Goal: Check status: Check status

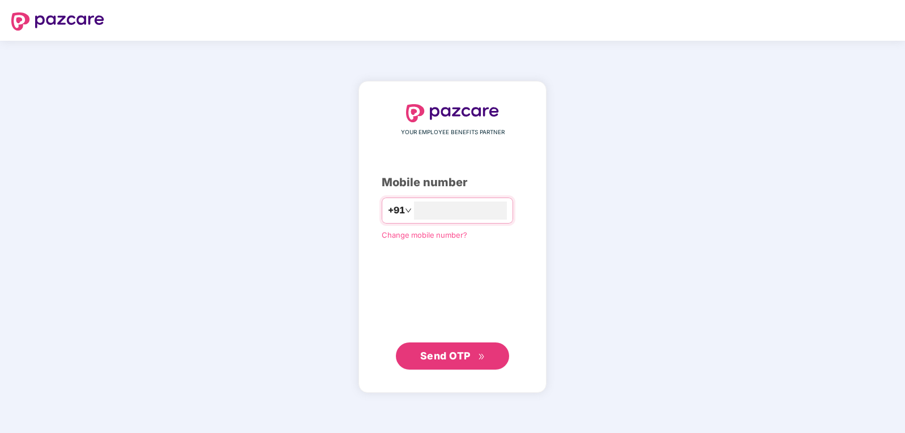
type input "**********"
click at [479, 354] on icon "double-right" at bounding box center [481, 356] width 7 height 7
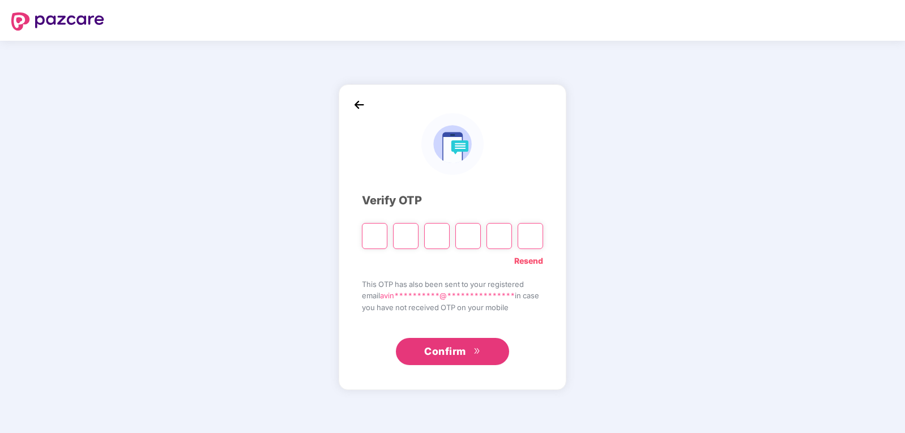
paste input "*"
type input "*"
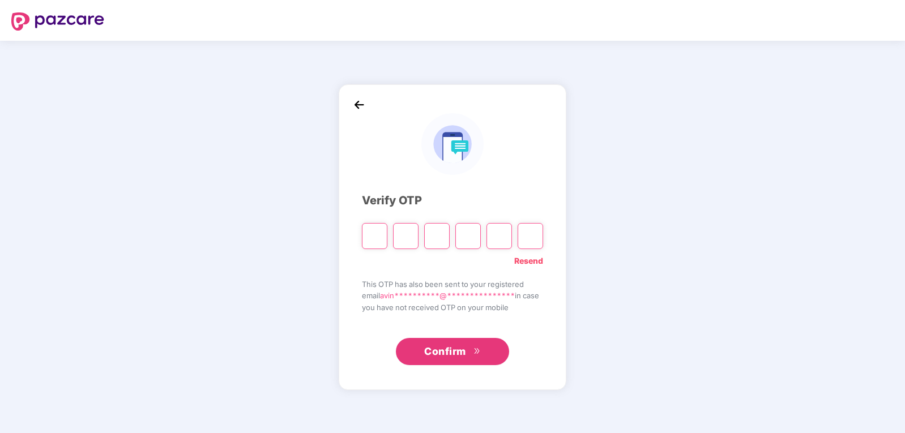
type input "*"
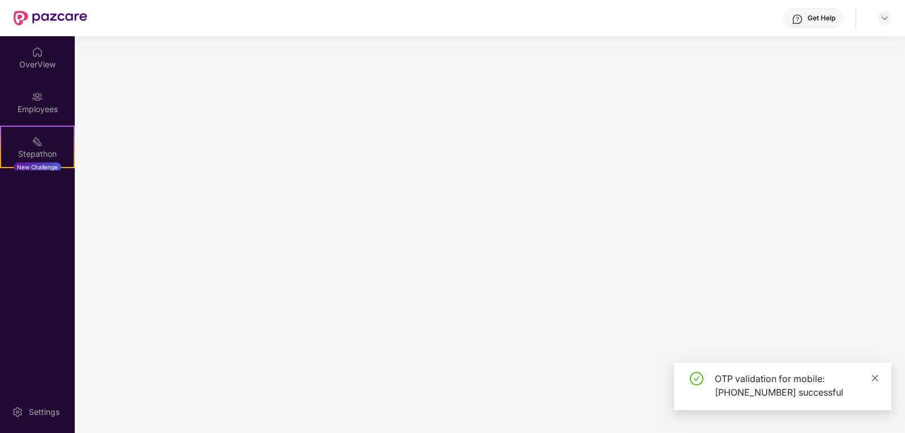
click at [871, 379] on icon "close" at bounding box center [875, 379] width 8 height 8
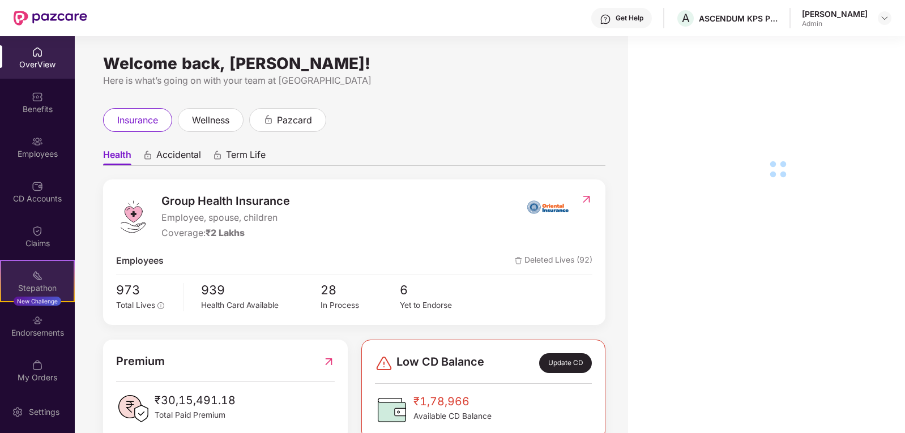
scroll to position [3, 0]
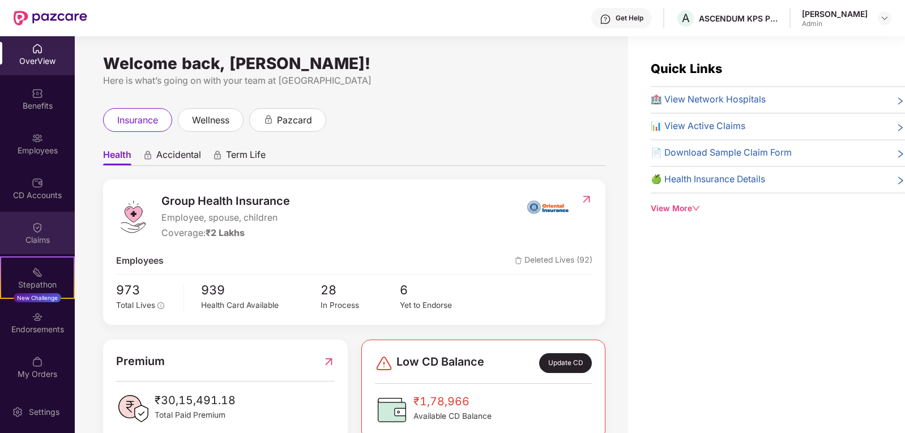
click at [32, 228] on img at bounding box center [37, 227] width 11 height 11
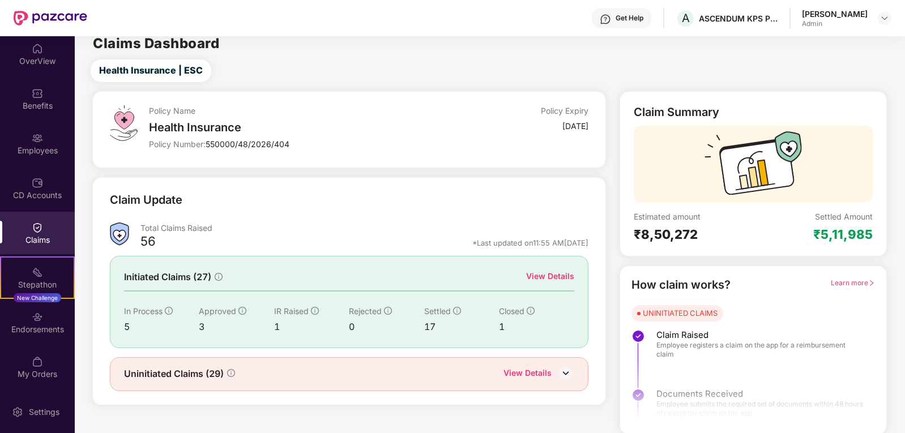
scroll to position [10, 0]
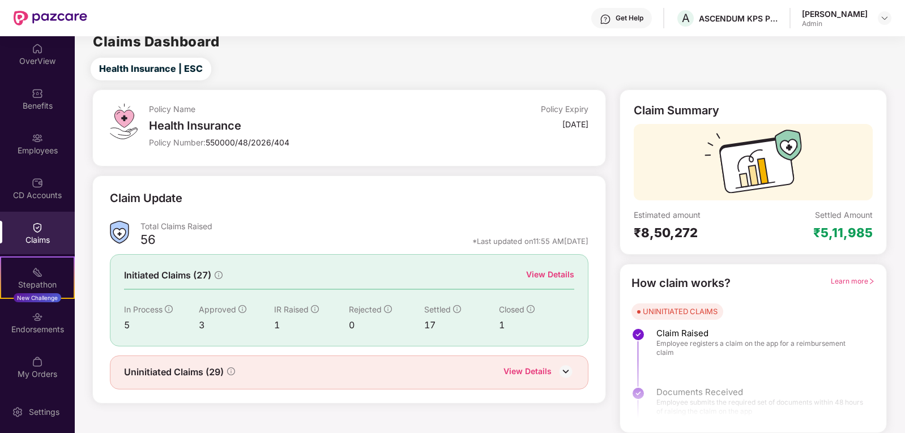
click at [540, 372] on div "View Details" at bounding box center [528, 372] width 48 height 15
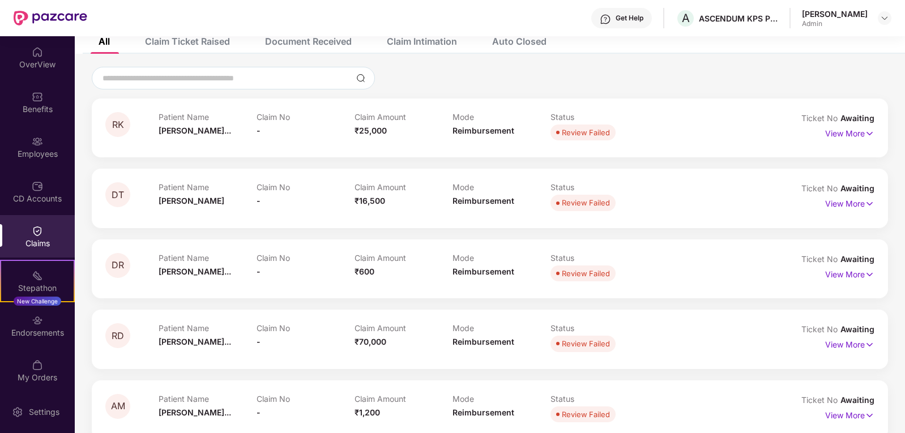
click at [39, 240] on div "Claims" at bounding box center [37, 243] width 75 height 11
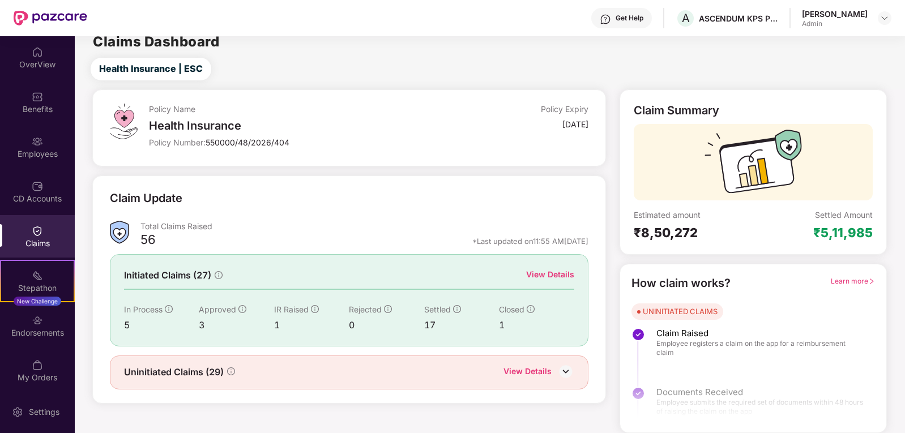
scroll to position [10, 0]
click at [552, 272] on div "View Details" at bounding box center [550, 275] width 48 height 12
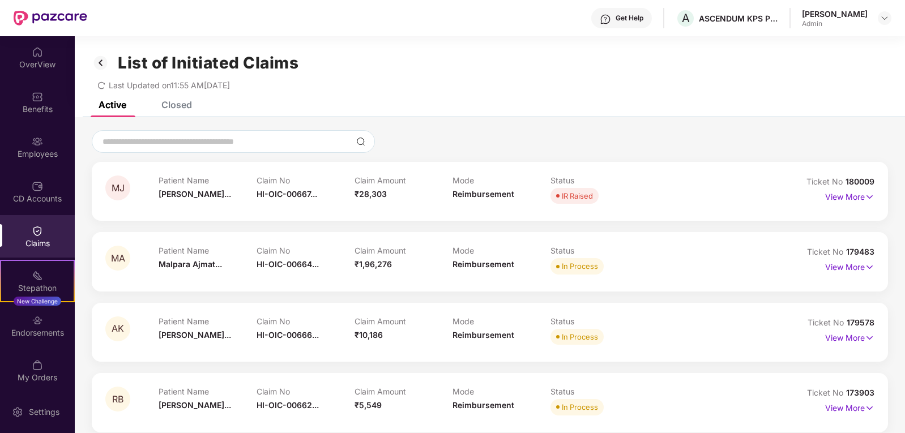
click at [184, 105] on div "Closed" at bounding box center [176, 104] width 31 height 11
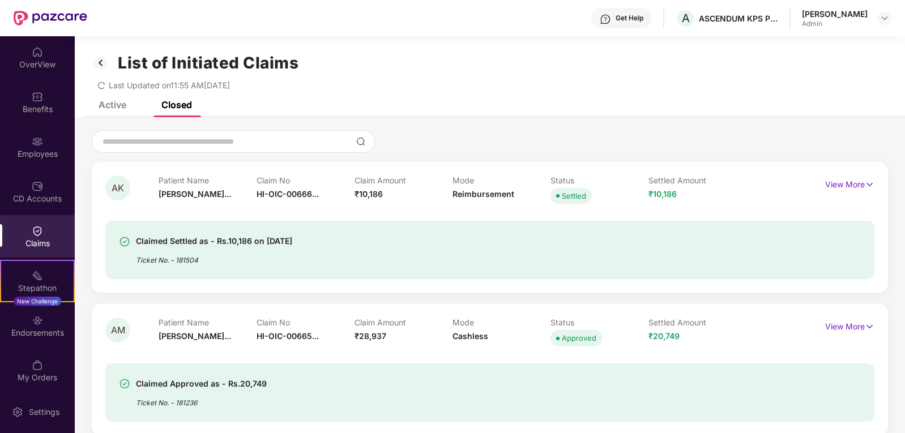
click at [120, 109] on div "Active" at bounding box center [113, 104] width 28 height 11
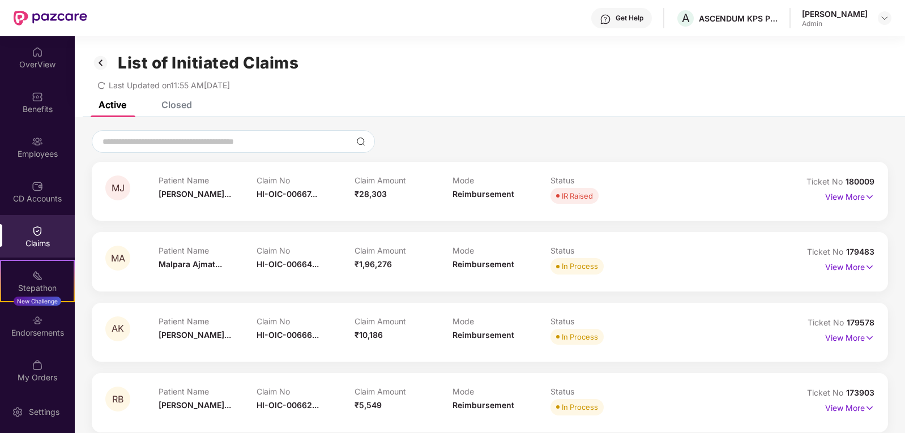
click at [175, 108] on div "Closed" at bounding box center [176, 104] width 31 height 11
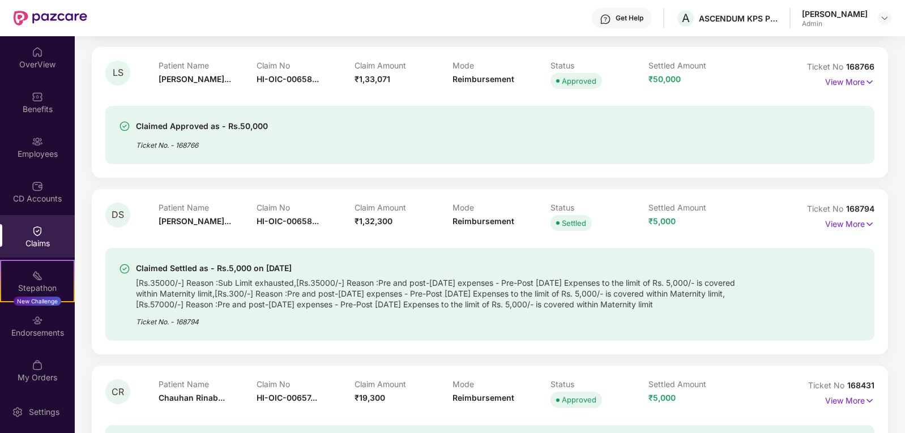
scroll to position [963, 0]
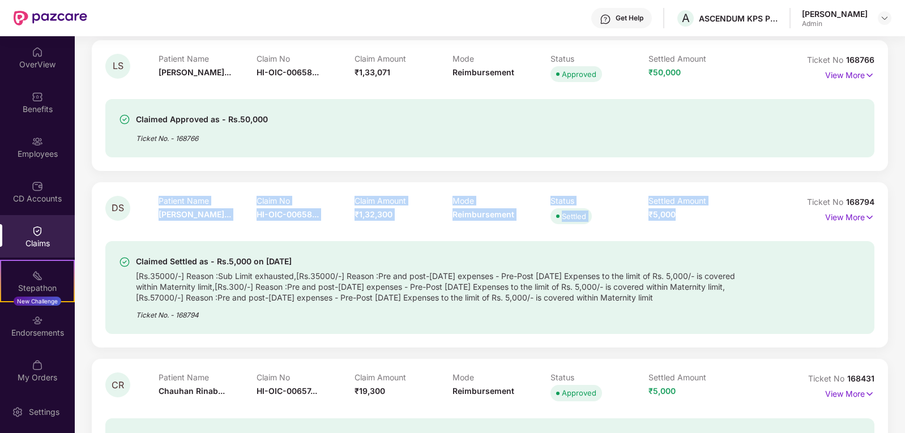
drag, startPoint x: 158, startPoint y: 215, endPoint x: 739, endPoint y: 212, distance: 580.8
click at [739, 212] on div "DS Patient Name [PERSON_NAME]... Claim No HI-OIC-00658... Claim Amount ₹1,32,30…" at bounding box center [425, 211] width 641 height 31
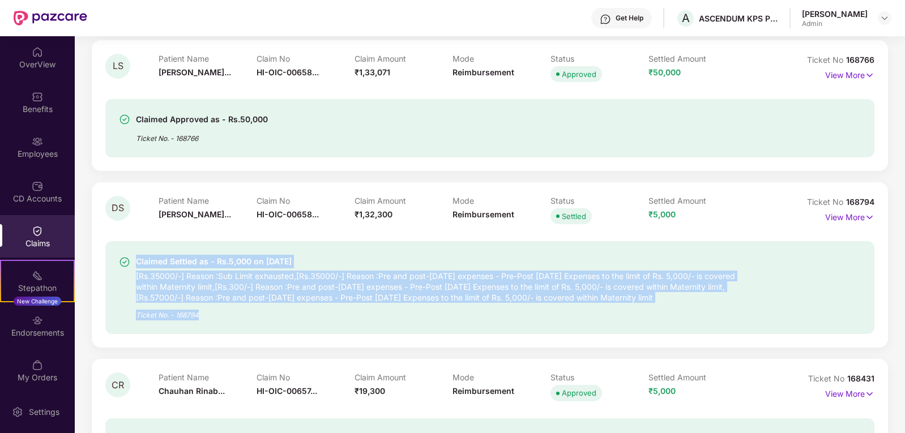
drag, startPoint x: 137, startPoint y: 265, endPoint x: 200, endPoint y: 316, distance: 81.0
click at [200, 316] on div "Claimed Settled as - Rs.5,000 on [DATE] [Rs.35000/-] Reason :Sub Limit exhauste…" at bounding box center [437, 288] width 602 height 66
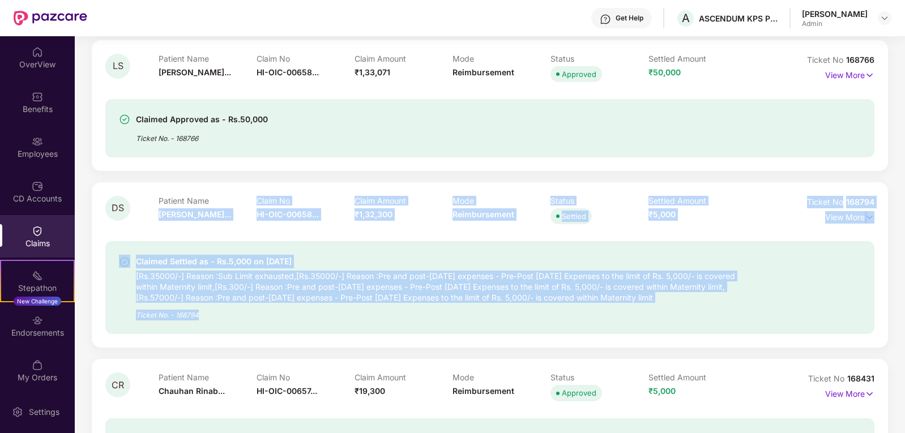
drag, startPoint x: 159, startPoint y: 216, endPoint x: 209, endPoint y: 322, distance: 117.3
click at [209, 322] on div "DS Patient Name [PERSON_NAME]... Claim No HI-OIC-00658... Claim Amount ₹1,32,30…" at bounding box center [489, 265] width 769 height 138
click at [483, 253] on div "Claimed Settled as - Rs.5,000 on [DATE] [Rs.35000/-] Reason :Sub Limit exhauste…" at bounding box center [489, 287] width 769 height 93
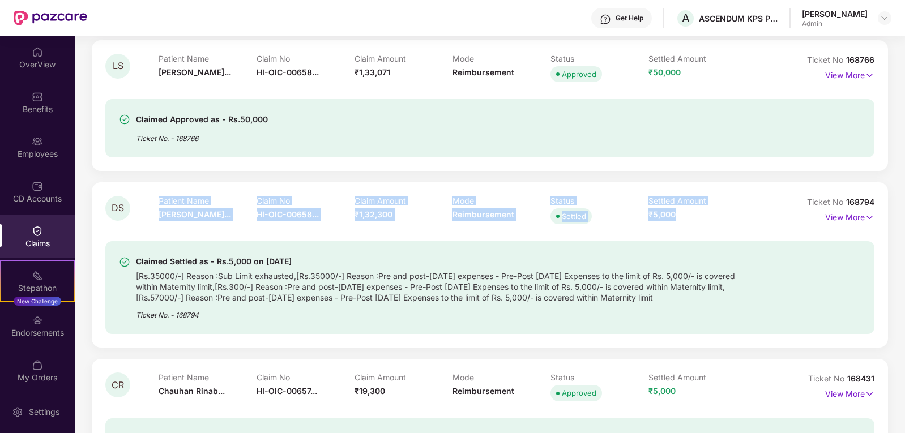
drag, startPoint x: 156, startPoint y: 200, endPoint x: 677, endPoint y: 220, distance: 521.1
click at [677, 220] on div "DS Patient Name [PERSON_NAME]... Claim No HI-OIC-00658... Claim Amount ₹1,32,30…" at bounding box center [425, 211] width 641 height 31
click at [155, 205] on div "DS" at bounding box center [131, 211] width 53 height 31
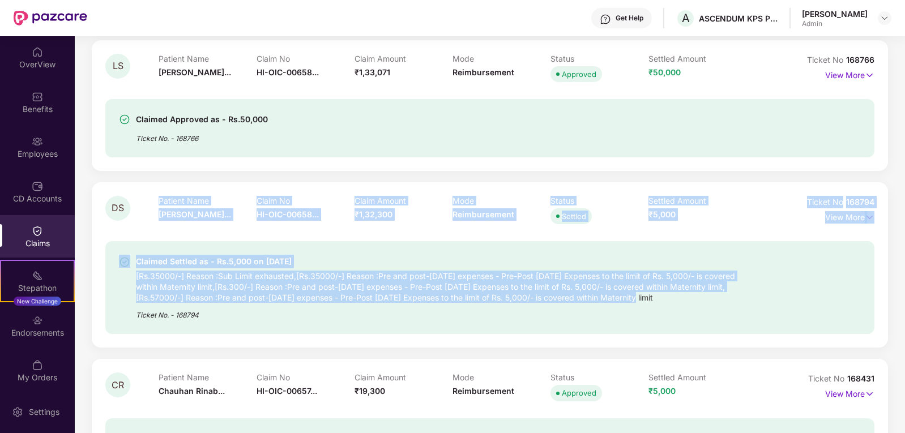
drag, startPoint x: 156, startPoint y: 202, endPoint x: 644, endPoint y: 299, distance: 497.9
click at [644, 299] on div "DS Patient Name [PERSON_NAME]... Claim No HI-OIC-00658... Claim Amount ₹1,32,30…" at bounding box center [489, 265] width 769 height 138
click at [187, 232] on div "Claimed Settled as - Rs.5,000 on [DATE] [Rs.35000/-] Reason :Sub Limit exhauste…" at bounding box center [489, 280] width 769 height 107
drag, startPoint x: 154, startPoint y: 198, endPoint x: 682, endPoint y: 299, distance: 537.7
click at [682, 299] on div "DS Patient Name [PERSON_NAME]... Claim No HI-OIC-00658... Claim Amount ₹1,32,30…" at bounding box center [489, 265] width 769 height 138
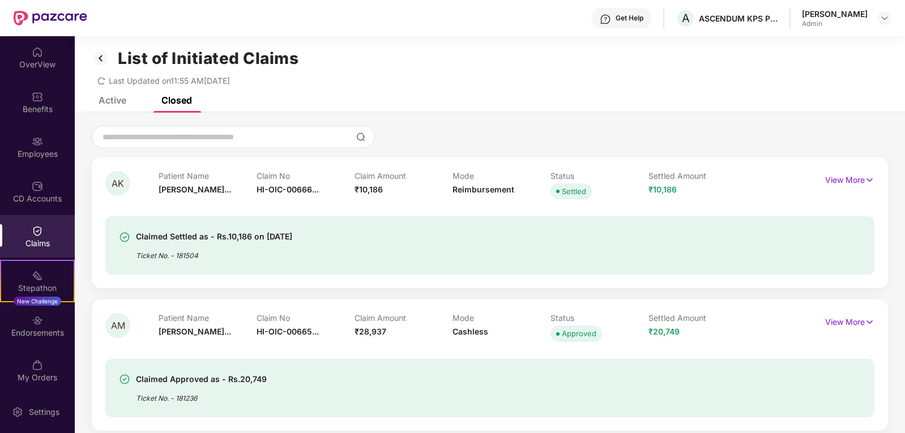
scroll to position [0, 0]
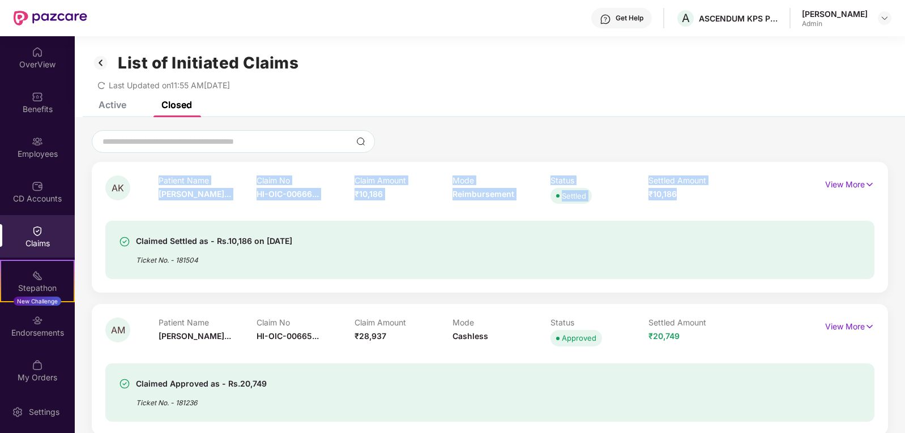
drag, startPoint x: 159, startPoint y: 180, endPoint x: 699, endPoint y: 186, distance: 540.6
click at [699, 186] on div "Patient Name [PERSON_NAME]... Claim No HI-OIC-00666... Claim Amount ₹10,186 Mod…" at bounding box center [453, 191] width 588 height 31
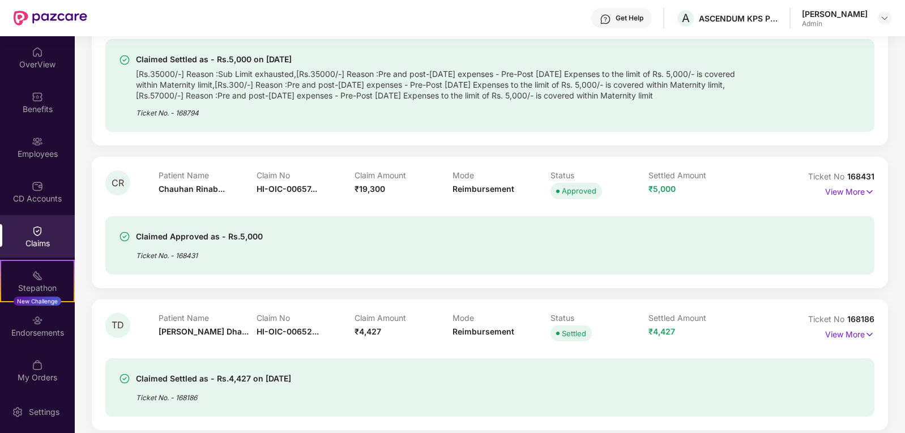
scroll to position [1190, 0]
